Goal: Navigation & Orientation: Find specific page/section

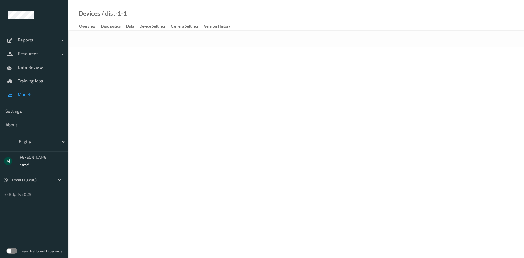
click at [18, 99] on link "Models" at bounding box center [34, 95] width 68 height 14
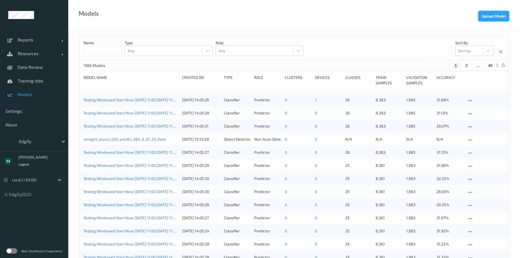
click at [488, 14] on button "Upload Model" at bounding box center [493, 16] width 31 height 10
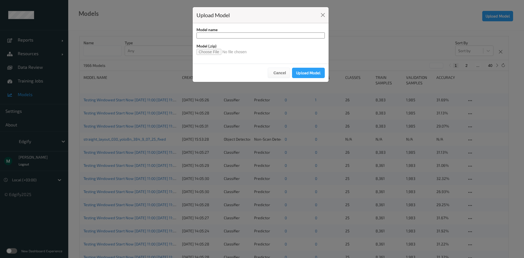
click at [208, 50] on input "file" at bounding box center [224, 52] width 55 height 6
click at [283, 73] on button "Cancel" at bounding box center [279, 73] width 22 height 10
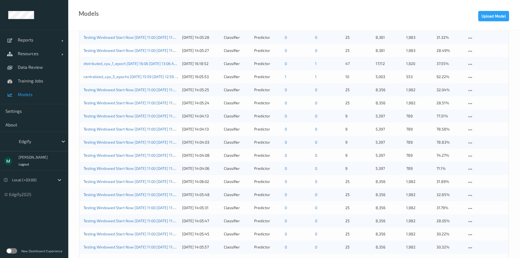
scroll to position [273, 0]
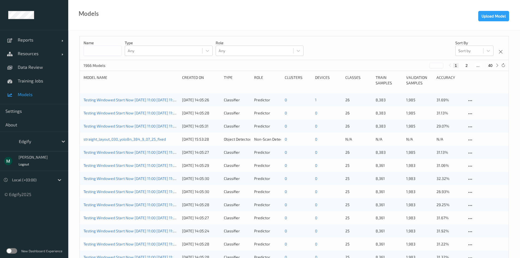
click at [463, 65] on div "1 2 ... 40" at bounding box center [473, 65] width 41 height 5
click at [465, 65] on button "2" at bounding box center [466, 65] width 5 height 5
type input "*"
click at [315, 219] on link "1" at bounding box center [316, 217] width 2 height 5
click at [465, 67] on button "2" at bounding box center [466, 65] width 5 height 5
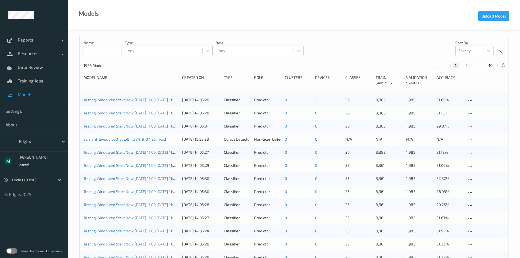
type input "*"
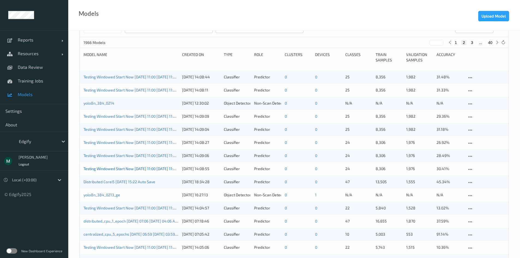
scroll to position [55, 0]
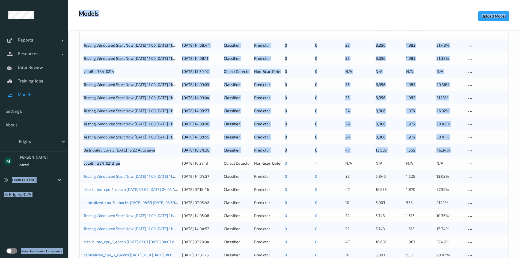
drag, startPoint x: 126, startPoint y: 165, endPoint x: 90, endPoint y: 166, distance: 36.3
click at [123, 166] on div "yolo8n_384_0213_ge" at bounding box center [131, 163] width 95 height 5
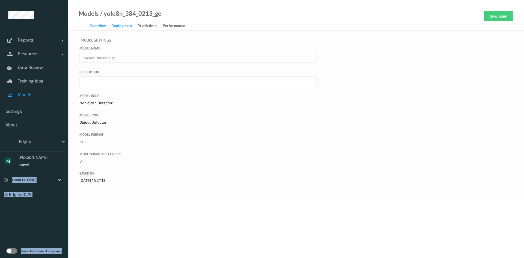
click at [127, 26] on div "Deployment" at bounding box center [121, 26] width 21 height 7
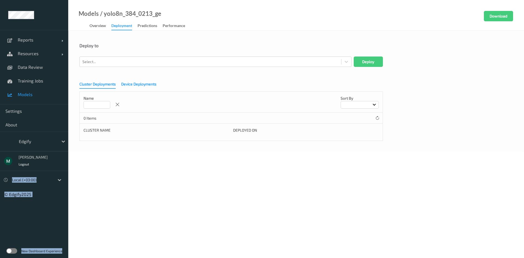
click at [137, 86] on div "Device Deployments" at bounding box center [138, 84] width 35 height 7
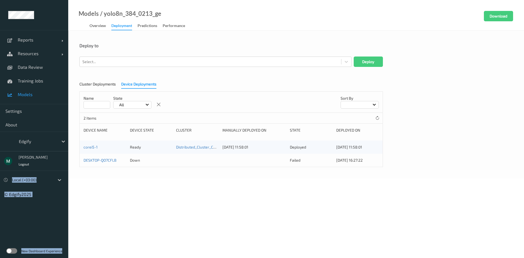
drag, startPoint x: 100, startPoint y: 84, endPoint x: 100, endPoint y: 81, distance: 2.9
click at [100, 84] on div "Cluster Deployments" at bounding box center [97, 84] width 36 height 7
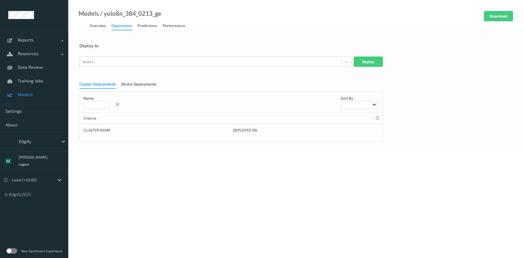
click at [125, 14] on div "/ yolo8n_384_0213_ge" at bounding box center [130, 13] width 63 height 5
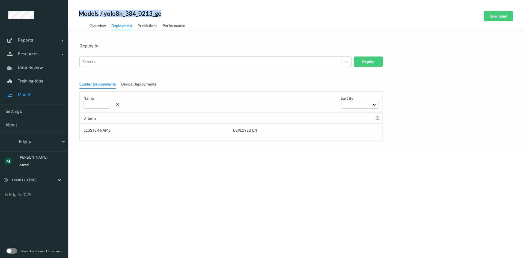
click at [110, 19] on div "Models / yolo8n_384_0213_ge Overview Deployment Predictions Performance" at bounding box center [114, 20] width 93 height 19
drag, startPoint x: 102, startPoint y: 15, endPoint x: 188, endPoint y: 13, distance: 85.7
click at [188, 13] on div "Models / yolo8n_384_0213_ge Overview Deployment Predictions Performance Download" at bounding box center [296, 15] width 456 height 31
drag, startPoint x: 187, startPoint y: 14, endPoint x: 150, endPoint y: 14, distance: 37.1
click at [150, 14] on div "/ yolo8n_384_0213_ge" at bounding box center [130, 13] width 63 height 5
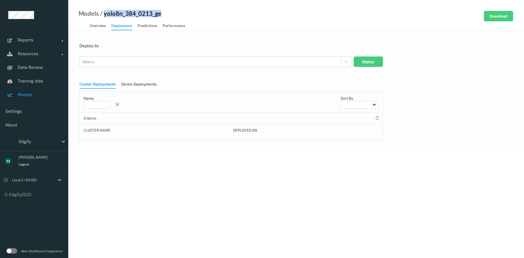
drag, startPoint x: 142, startPoint y: 16, endPoint x: 104, endPoint y: 13, distance: 38.0
click at [104, 13] on div "/ yolo8n_384_0213_ge" at bounding box center [130, 13] width 63 height 5
copy div "yolo8n_384_0213_ge"
click at [9, 253] on label at bounding box center [11, 250] width 11 height 5
